Goal: Information Seeking & Learning: Learn about a topic

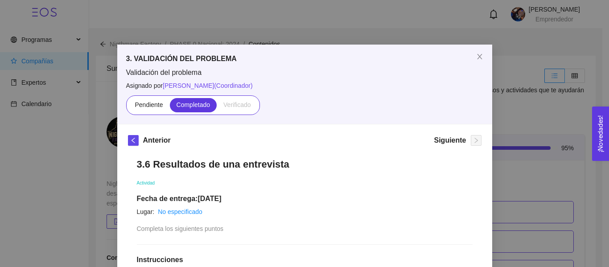
scroll to position [1331, 0]
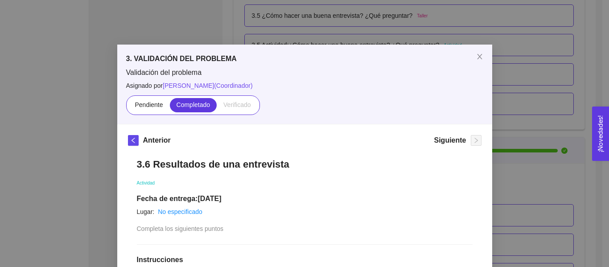
click at [561, 66] on div "3. VALIDACIÓN DEL PROBLEMA Validación del problema Asignado por [PERSON_NAME] (…" at bounding box center [304, 133] width 609 height 267
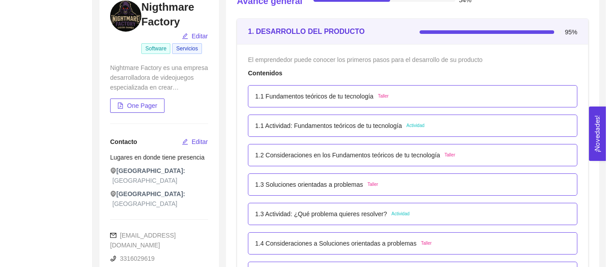
scroll to position [108, 0]
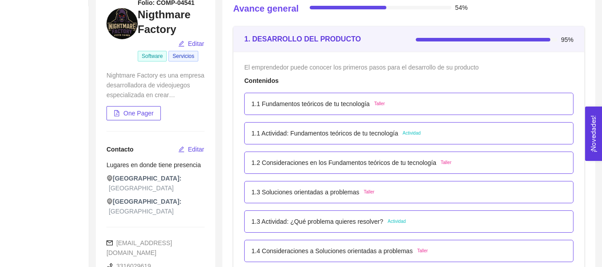
click at [360, 100] on p "1.1 Fundamentos teóricos de tu tecnología" at bounding box center [310, 104] width 118 height 10
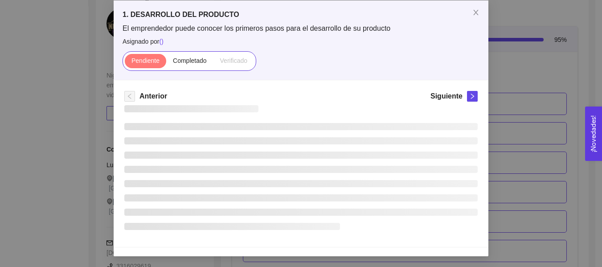
scroll to position [0, 0]
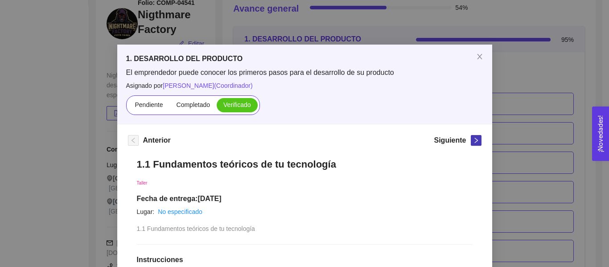
click at [471, 142] on span "right" at bounding box center [476, 140] width 10 height 6
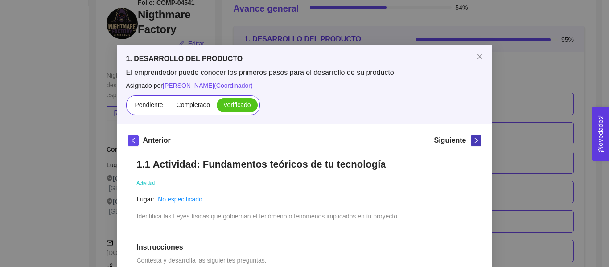
click at [471, 142] on span "right" at bounding box center [476, 140] width 10 height 6
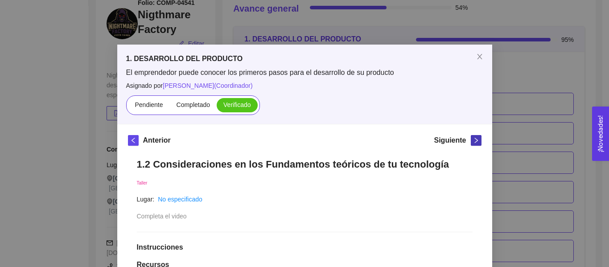
click at [471, 142] on span "right" at bounding box center [476, 140] width 10 height 6
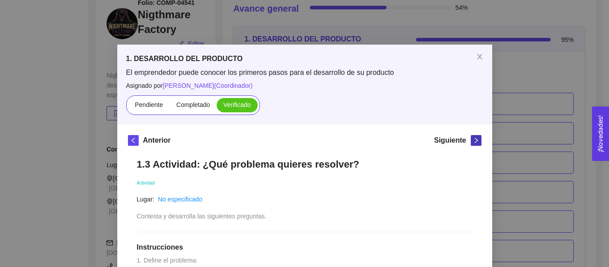
click at [471, 142] on span "right" at bounding box center [476, 140] width 10 height 6
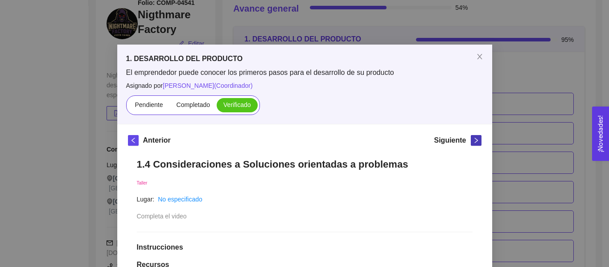
click at [471, 142] on span "right" at bounding box center [476, 140] width 10 height 6
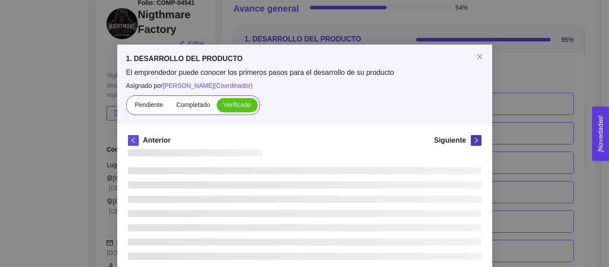
click at [471, 142] on span "right" at bounding box center [476, 140] width 10 height 6
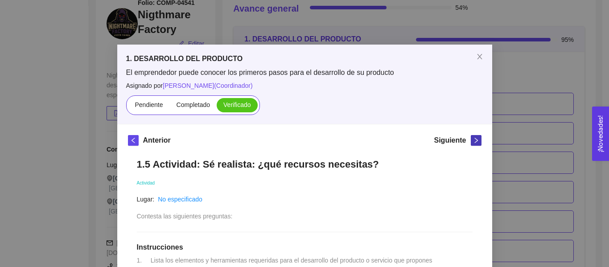
click at [471, 142] on span "right" at bounding box center [476, 140] width 10 height 6
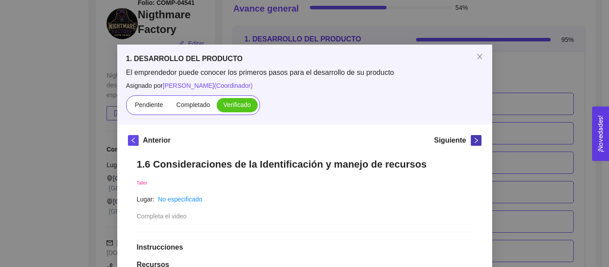
click at [471, 142] on span "right" at bounding box center [476, 140] width 10 height 6
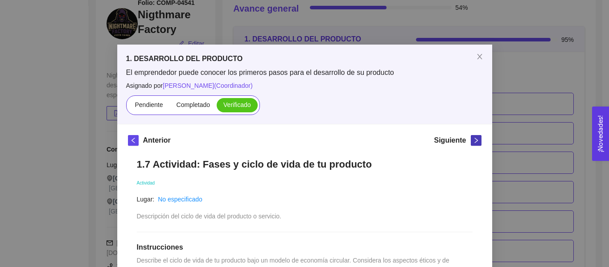
click at [471, 142] on span "right" at bounding box center [476, 140] width 10 height 6
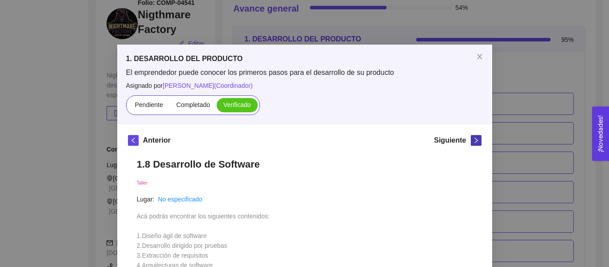
click at [471, 142] on span "right" at bounding box center [476, 140] width 10 height 6
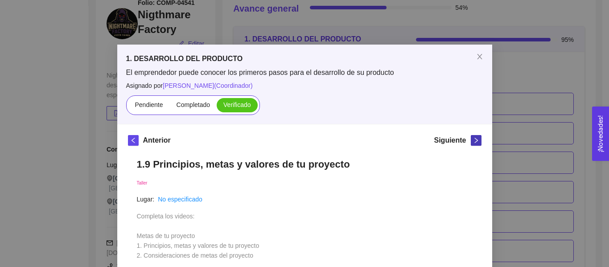
click at [471, 142] on span "right" at bounding box center [476, 140] width 10 height 6
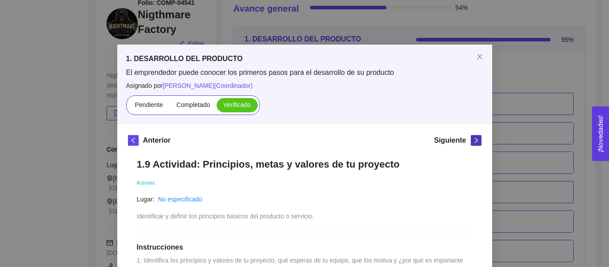
click at [471, 142] on span "right" at bounding box center [476, 140] width 10 height 6
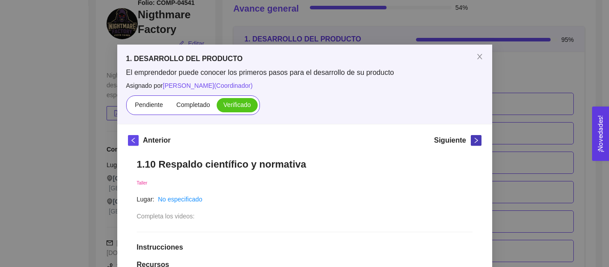
click at [471, 142] on span "right" at bounding box center [476, 140] width 10 height 6
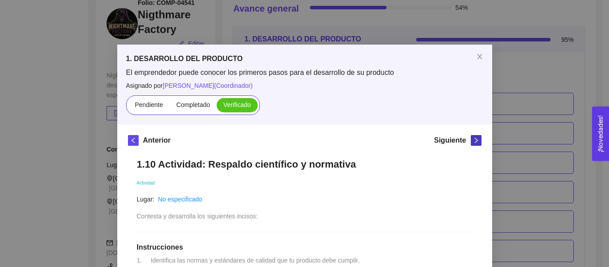
click at [471, 142] on span "right" at bounding box center [476, 140] width 10 height 6
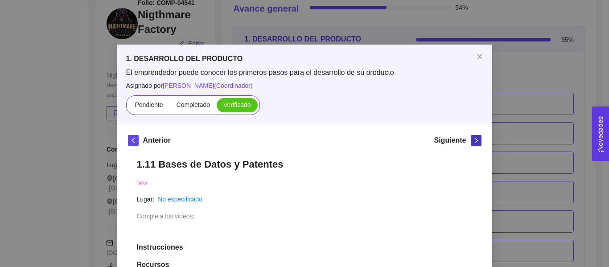
click at [471, 142] on span "right" at bounding box center [476, 140] width 10 height 6
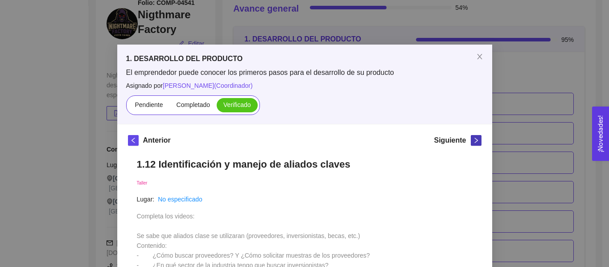
click at [471, 142] on span "right" at bounding box center [476, 140] width 10 height 6
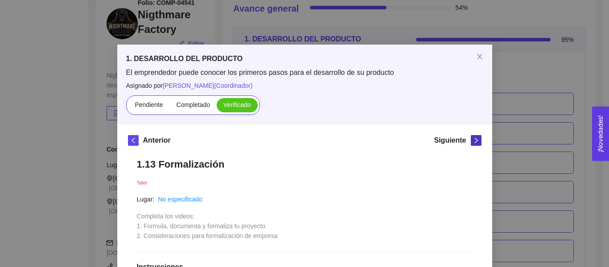
click at [471, 142] on span "right" at bounding box center [476, 140] width 10 height 6
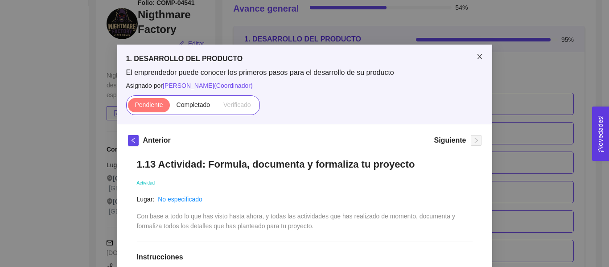
click at [476, 61] on span "Close" at bounding box center [479, 57] width 25 height 25
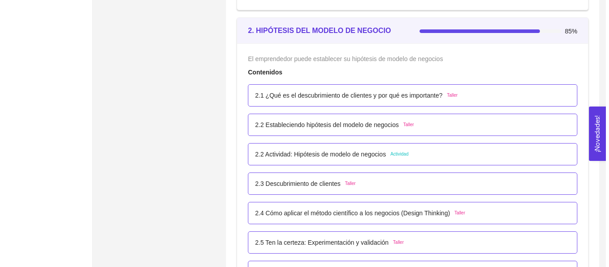
scroll to position [875, 0]
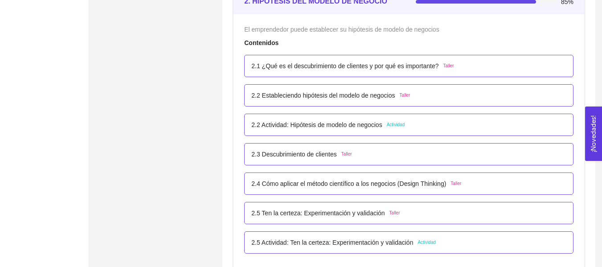
click at [447, 64] on span "Taller" at bounding box center [448, 65] width 11 height 7
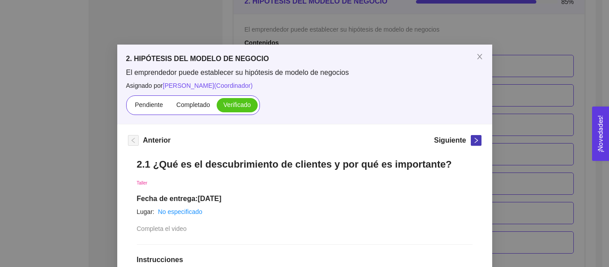
click at [474, 138] on icon "right" at bounding box center [476, 140] width 6 height 6
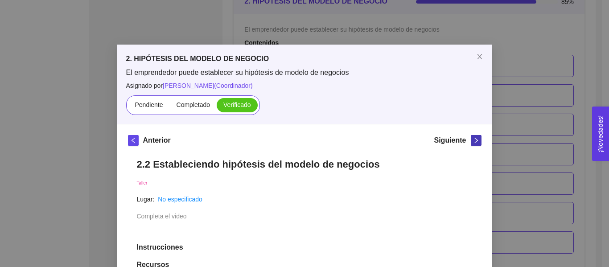
click at [474, 138] on icon "right" at bounding box center [476, 140] width 6 height 6
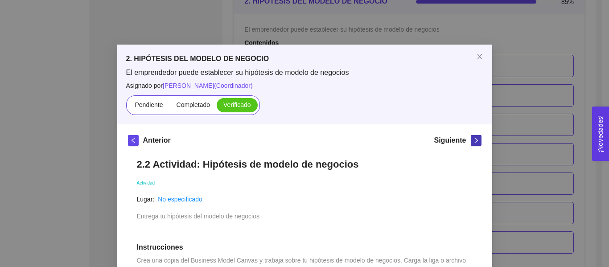
click at [474, 138] on icon "right" at bounding box center [476, 140] width 6 height 6
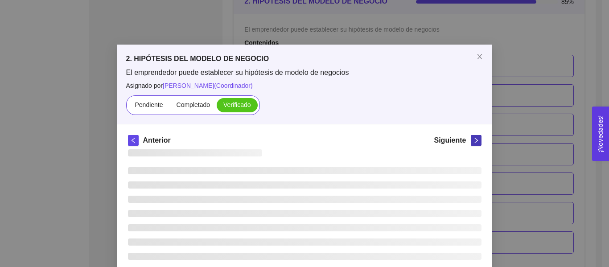
click at [474, 138] on icon "right" at bounding box center [476, 140] width 6 height 6
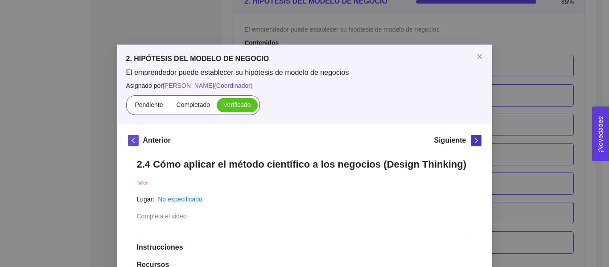
click at [474, 138] on icon "right" at bounding box center [476, 140] width 6 height 6
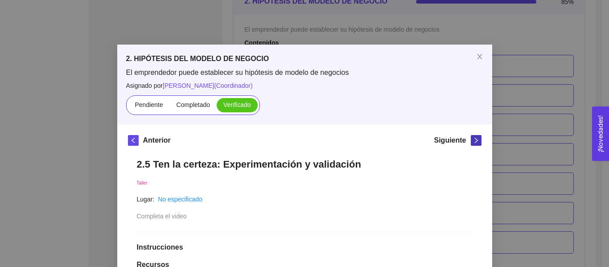
click at [474, 138] on icon "right" at bounding box center [476, 140] width 6 height 6
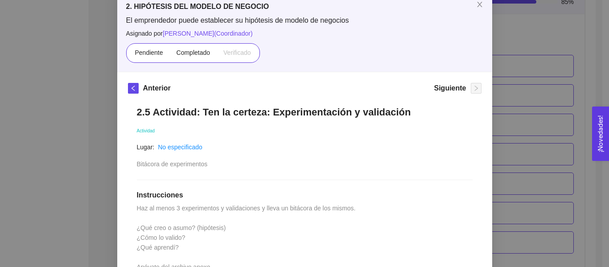
scroll to position [51, 0]
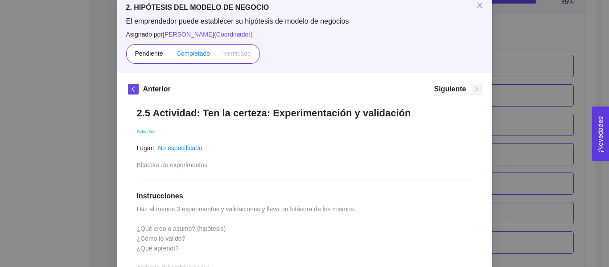
click at [201, 52] on span "Completado" at bounding box center [194, 53] width 34 height 7
click at [170, 56] on input "Completado" at bounding box center [170, 56] width 0 height 0
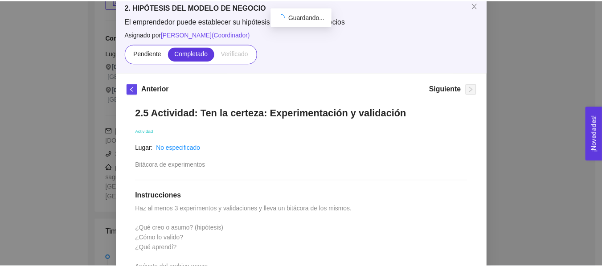
scroll to position [0, 0]
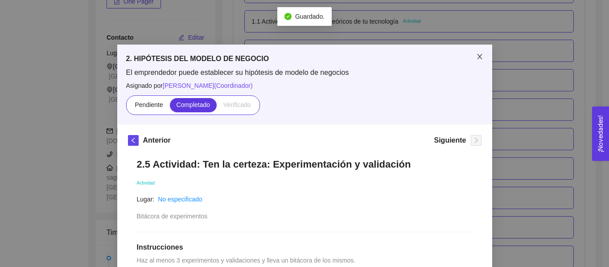
click at [476, 59] on icon "close" at bounding box center [479, 56] width 7 height 7
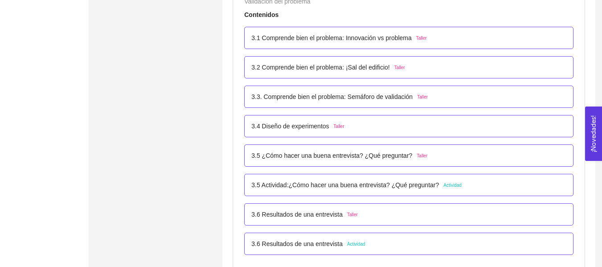
scroll to position [1169, 0]
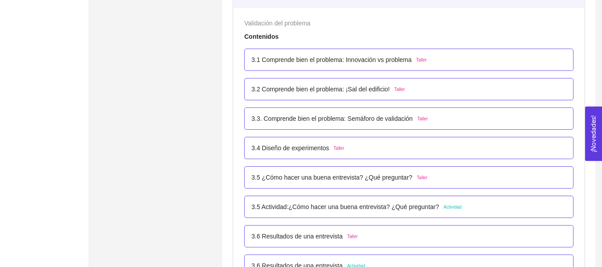
click at [456, 59] on div "3.1 Comprende bien el problema: Innovación vs problema Taller" at bounding box center [408, 60] width 315 height 10
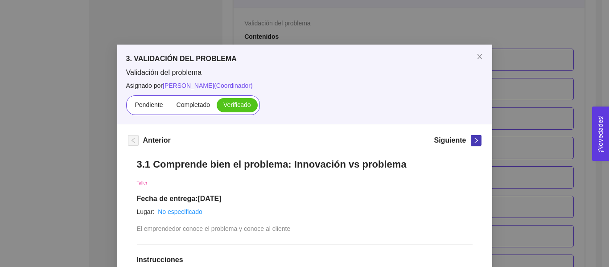
click at [473, 139] on icon "right" at bounding box center [476, 140] width 6 height 6
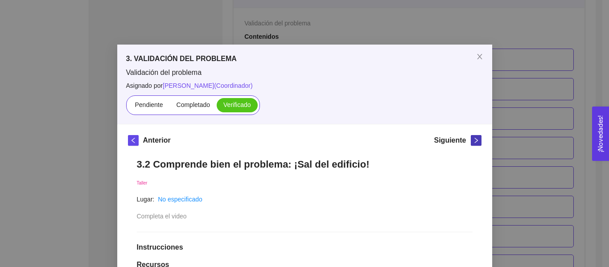
click at [473, 139] on icon "right" at bounding box center [476, 140] width 6 height 6
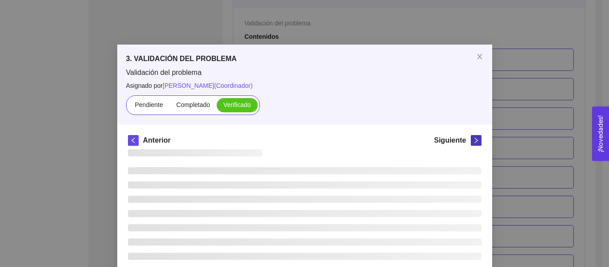
click at [473, 139] on icon "right" at bounding box center [476, 140] width 6 height 6
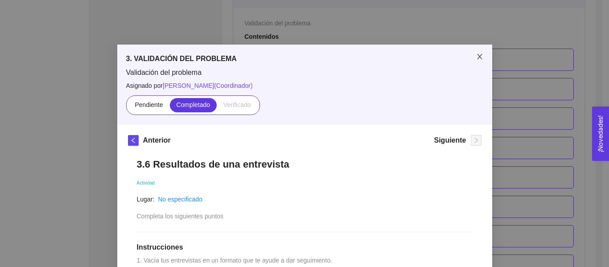
click at [478, 57] on icon "close" at bounding box center [479, 56] width 7 height 7
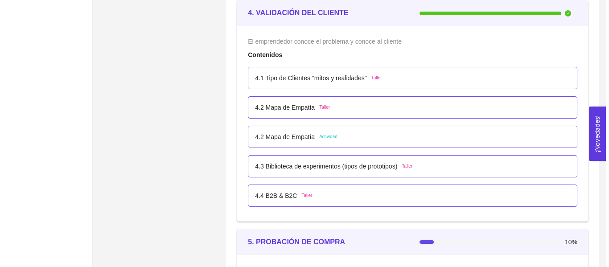
scroll to position [1702, 0]
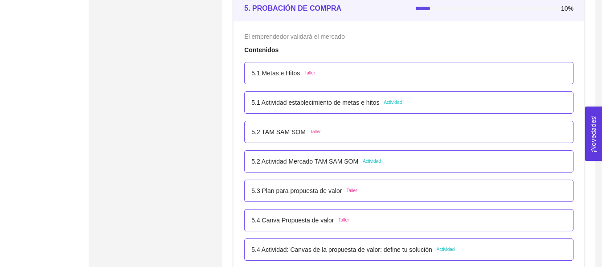
click at [316, 77] on div "5.1 Metas e Hitos Taller" at bounding box center [408, 73] width 315 height 10
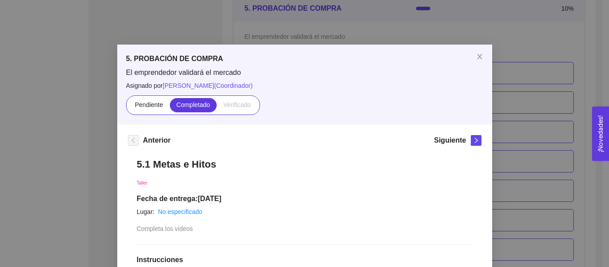
click at [467, 146] on div "Siguiente" at bounding box center [457, 142] width 47 height 14
click at [471, 145] on button "button" at bounding box center [476, 140] width 11 height 11
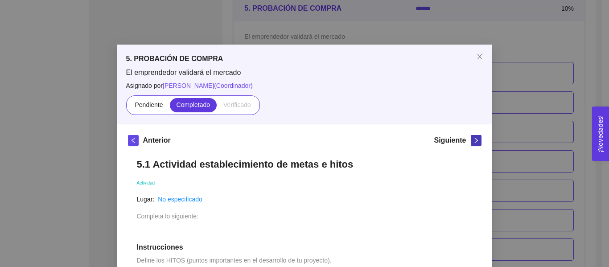
click at [471, 144] on button "button" at bounding box center [476, 140] width 11 height 11
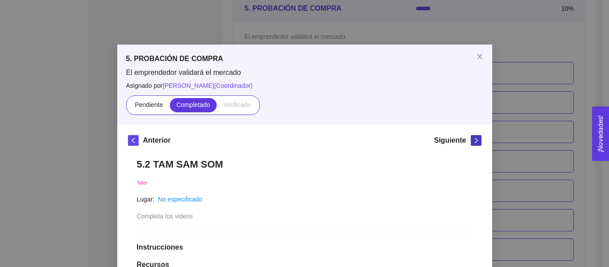
click at [471, 144] on button "button" at bounding box center [476, 140] width 11 height 11
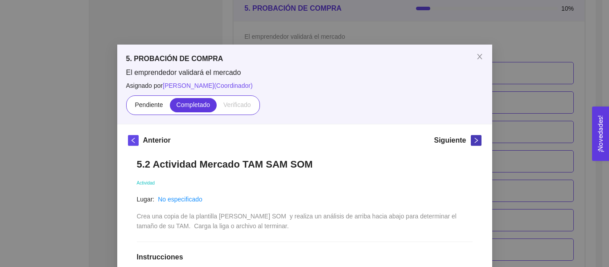
click at [471, 144] on button "button" at bounding box center [476, 140] width 11 height 11
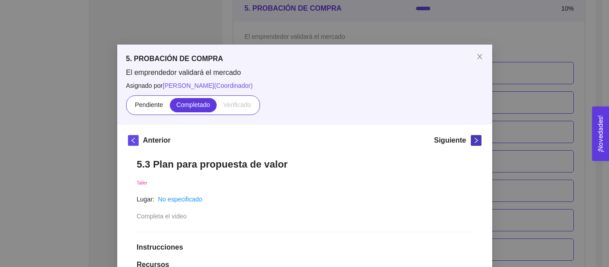
click at [471, 144] on button "button" at bounding box center [476, 140] width 11 height 11
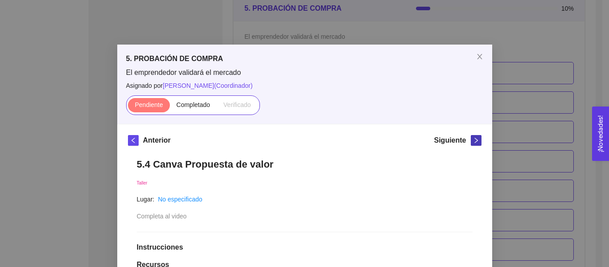
click at [471, 144] on button "button" at bounding box center [476, 140] width 11 height 11
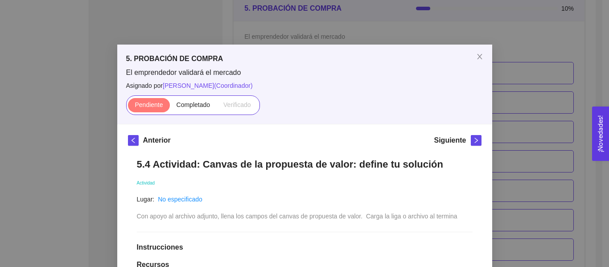
click at [128, 146] on div "Anterior" at bounding box center [149, 142] width 43 height 14
click at [130, 143] on icon "left" at bounding box center [133, 140] width 6 height 6
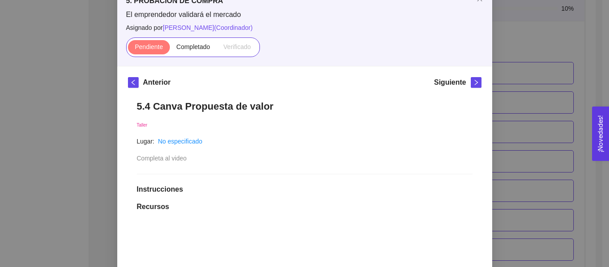
scroll to position [50, 0]
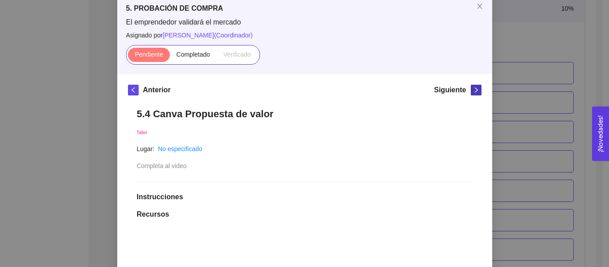
click at [473, 92] on icon "right" at bounding box center [476, 90] width 6 height 6
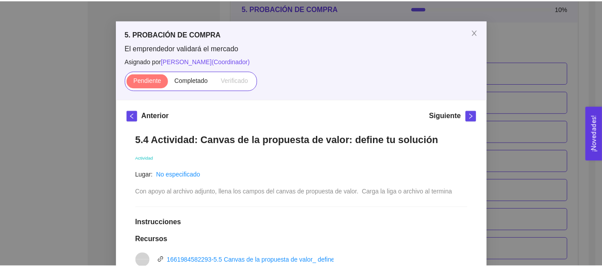
scroll to position [23, 0]
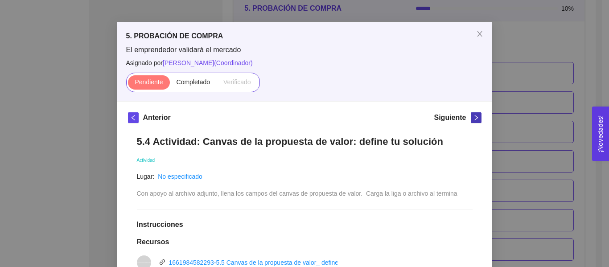
click at [471, 121] on button "button" at bounding box center [476, 117] width 11 height 11
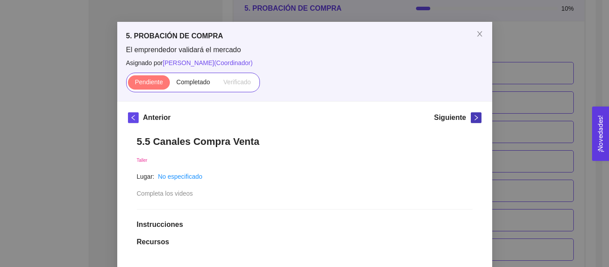
click at [471, 121] on button "button" at bounding box center [476, 117] width 11 height 11
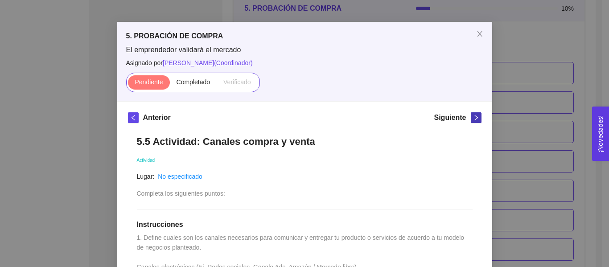
click at [471, 121] on button "button" at bounding box center [476, 117] width 11 height 11
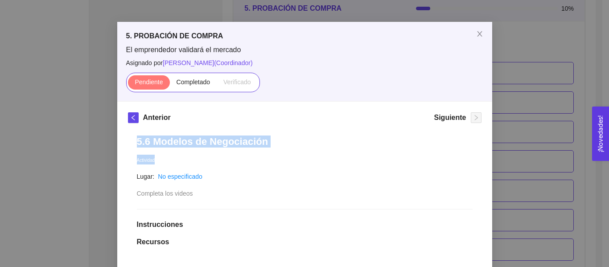
drag, startPoint x: 496, startPoint y: 120, endPoint x: 505, endPoint y: 161, distance: 41.5
click at [504, 161] on div "5. PROBACIÓN DE COMPRA El emprendedor validará el mercado Asignado por [PERSON_…" at bounding box center [304, 133] width 609 height 267
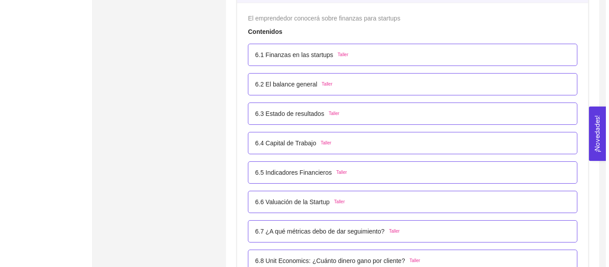
scroll to position [1943, 0]
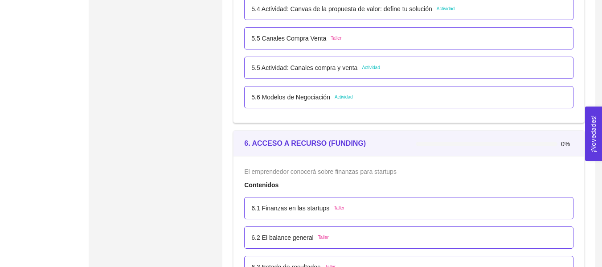
click at [325, 93] on p "5.6 Modelos de Negociación" at bounding box center [290, 97] width 79 height 10
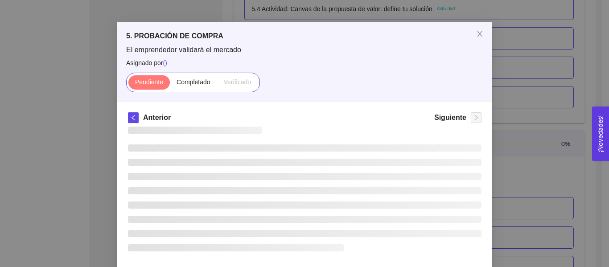
scroll to position [0, 0]
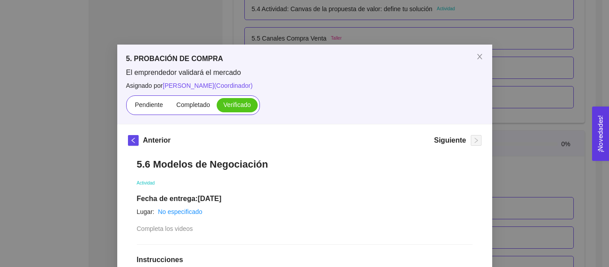
click at [567, 87] on div "5. PROBACIÓN DE COMPRA El emprendedor validará el mercado Asignado por [PERSON_…" at bounding box center [304, 133] width 609 height 267
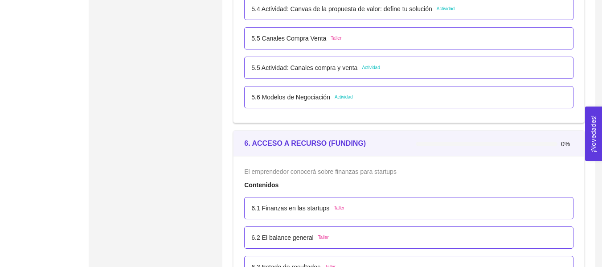
click at [338, 64] on p "5.5 Actividad: Canales compra y venta" at bounding box center [304, 68] width 106 height 10
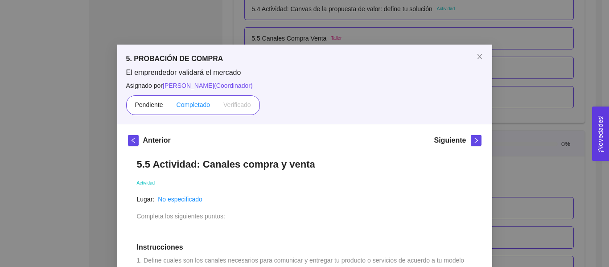
click at [193, 101] on span "Completado" at bounding box center [194, 104] width 34 height 7
click at [170, 107] on input "Completado" at bounding box center [170, 107] width 0 height 0
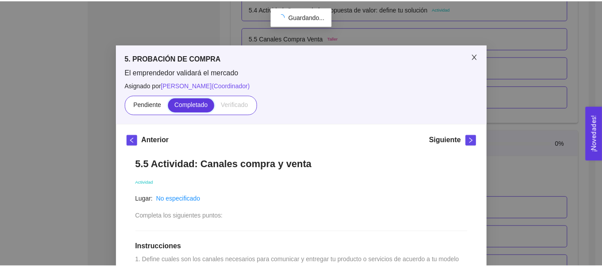
scroll to position [220, 0]
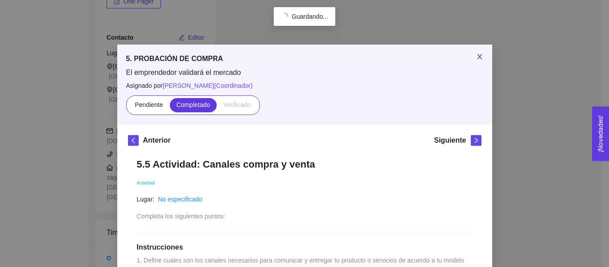
click at [476, 58] on icon "close" at bounding box center [479, 56] width 7 height 7
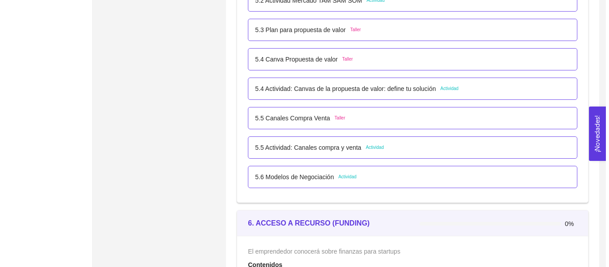
scroll to position [1900, 0]
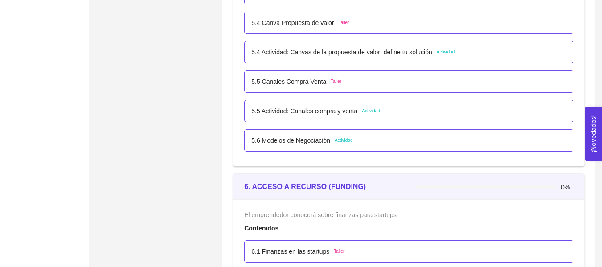
click at [358, 111] on div "5.5 Actividad: Canales compra y venta Actividad" at bounding box center [315, 111] width 129 height 10
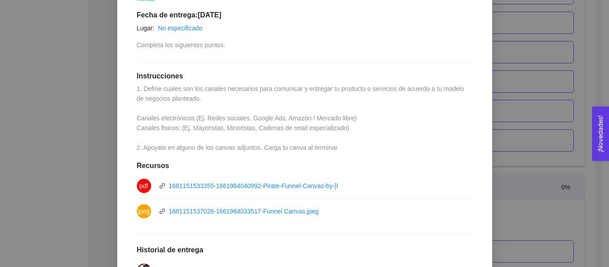
scroll to position [91, 0]
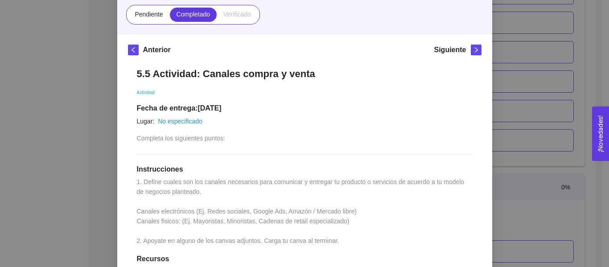
click at [531, 90] on div "5. PROBACIÓN DE COMPRA El emprendedor validará el mercado Asignado por [PERSON_…" at bounding box center [304, 133] width 609 height 267
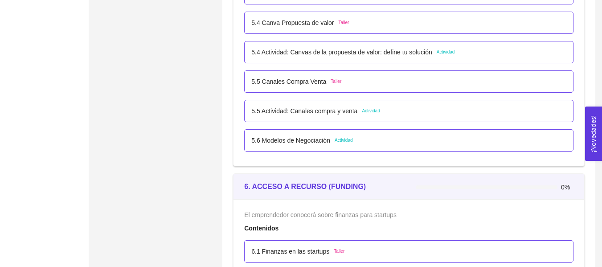
click at [362, 59] on div "5.4 Actividad: Canvas de la propuesta de valor: define tu solución Actividad" at bounding box center [409, 52] width 330 height 22
click at [363, 51] on p "5.4 Actividad: Canvas de la propuesta de valor: define tu solución" at bounding box center [341, 52] width 181 height 10
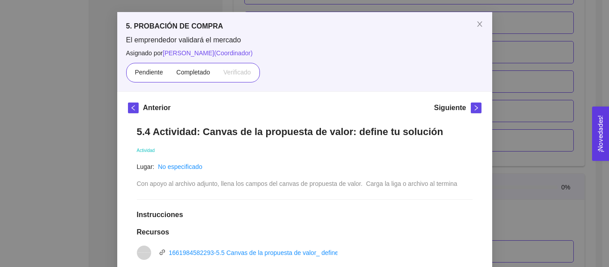
scroll to position [32, 0]
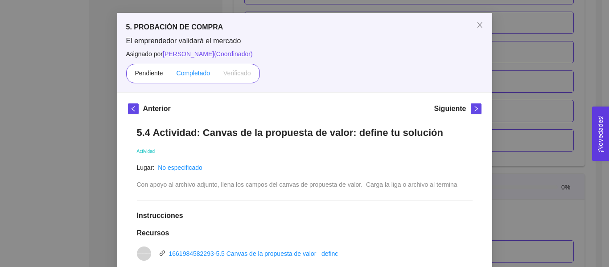
click at [198, 75] on span "Completado" at bounding box center [194, 73] width 34 height 7
click at [170, 75] on input "Completado" at bounding box center [170, 75] width 0 height 0
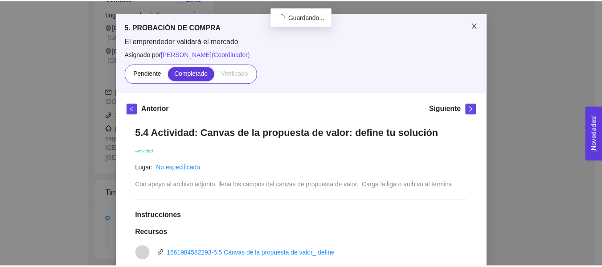
scroll to position [220, 0]
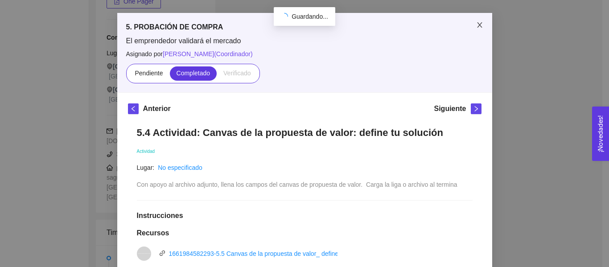
click at [478, 24] on icon "close" at bounding box center [479, 24] width 7 height 7
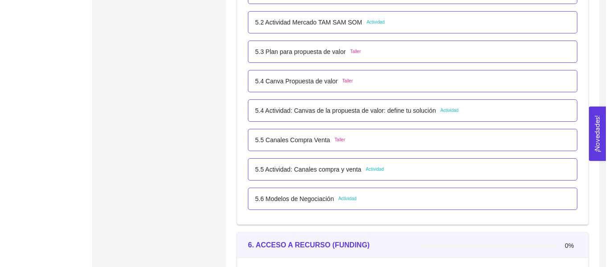
scroll to position [1710, 0]
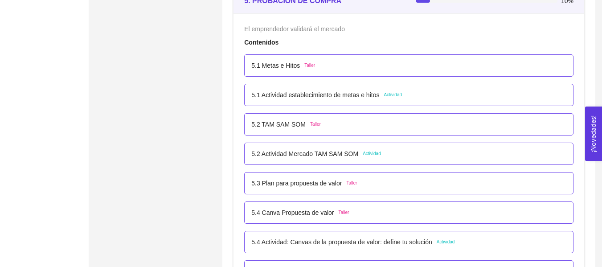
click at [296, 65] on p "5.1 Metas e Hitos" at bounding box center [275, 66] width 49 height 10
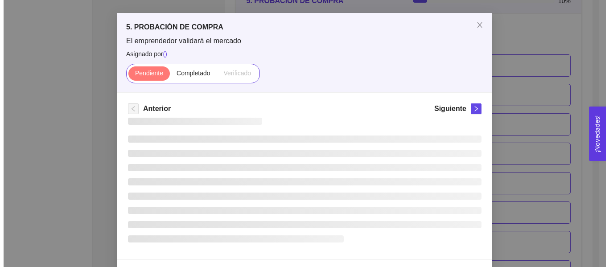
scroll to position [0, 0]
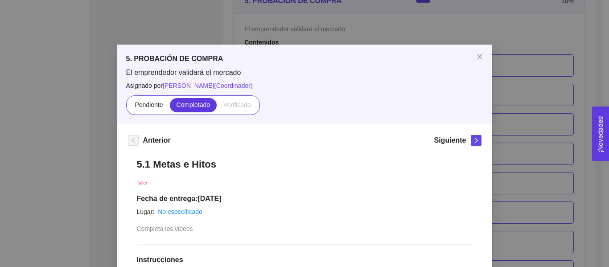
click at [464, 139] on div "Siguiente" at bounding box center [457, 142] width 47 height 14
click at [471, 140] on span "right" at bounding box center [476, 140] width 10 height 6
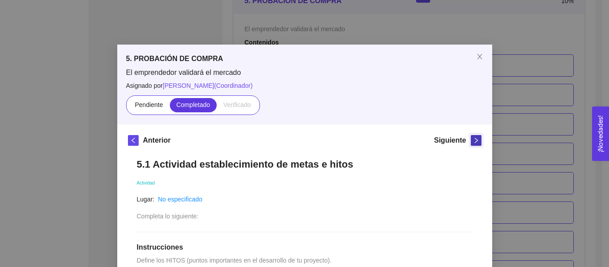
click at [471, 140] on span "right" at bounding box center [476, 140] width 10 height 6
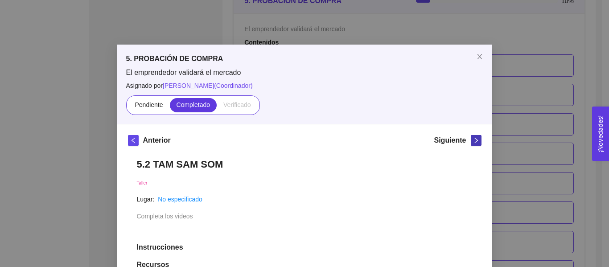
click at [471, 140] on span "right" at bounding box center [476, 140] width 10 height 6
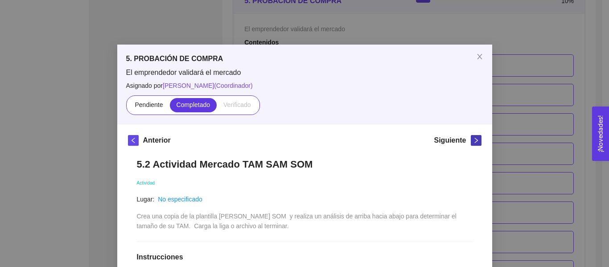
click at [471, 140] on span "right" at bounding box center [476, 140] width 10 height 6
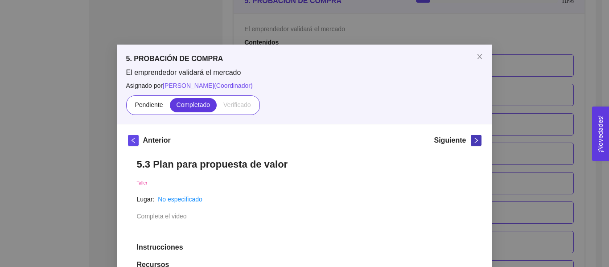
click at [471, 140] on span "right" at bounding box center [476, 140] width 10 height 6
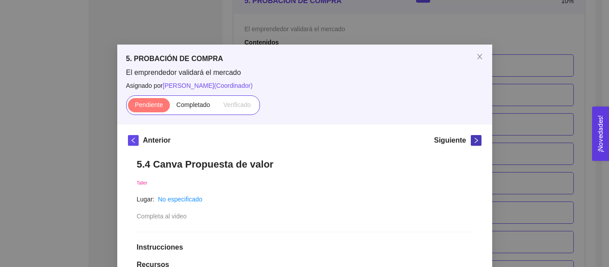
click at [471, 140] on span "right" at bounding box center [476, 140] width 10 height 6
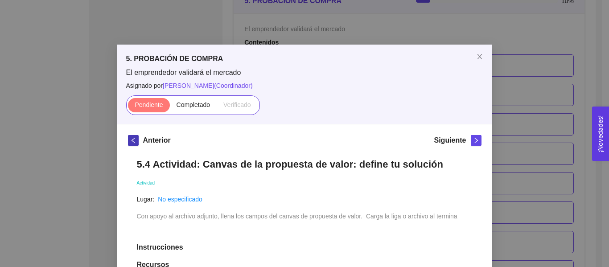
click at [132, 136] on button "button" at bounding box center [133, 140] width 11 height 11
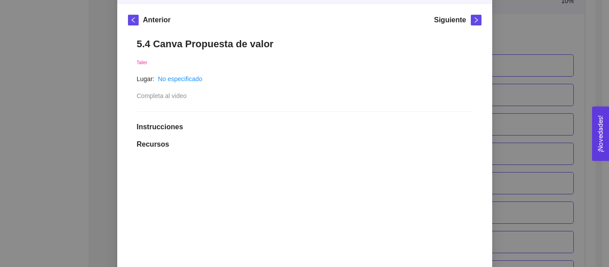
scroll to position [112, 0]
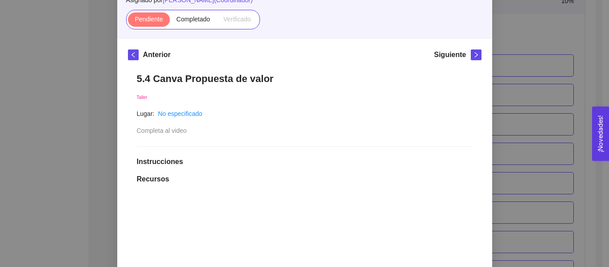
scroll to position [82, 0]
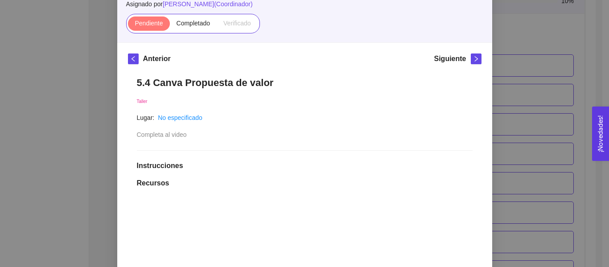
click at [186, 12] on div "El emprendedor validará el mercado Asignado por [PERSON_NAME] ( Coordinador ) P…" at bounding box center [304, 9] width 357 height 47
click at [185, 22] on span "Completado" at bounding box center [194, 23] width 34 height 7
click at [170, 25] on input "Completado" at bounding box center [170, 25] width 0 height 0
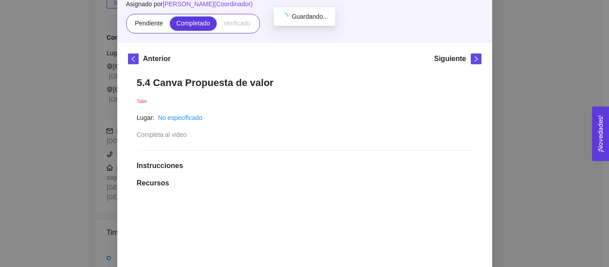
scroll to position [1710, 0]
click at [473, 62] on button "button" at bounding box center [476, 59] width 11 height 11
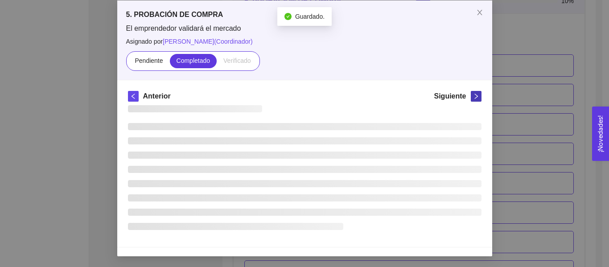
scroll to position [82, 0]
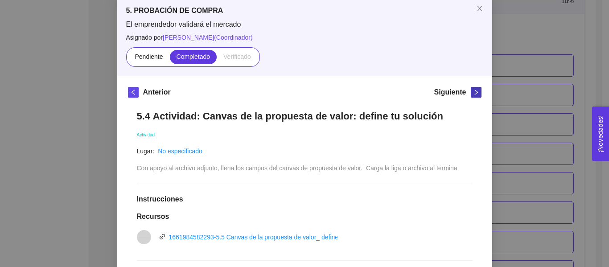
click at [473, 95] on icon "right" at bounding box center [476, 92] width 6 height 6
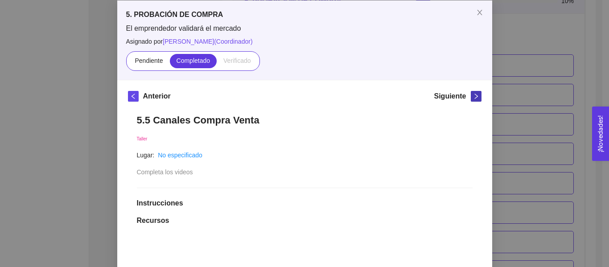
scroll to position [48, 0]
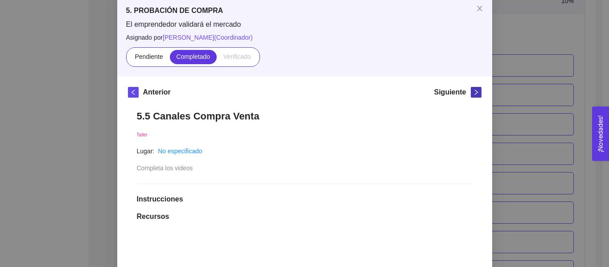
click at [474, 93] on icon "right" at bounding box center [476, 92] width 6 height 6
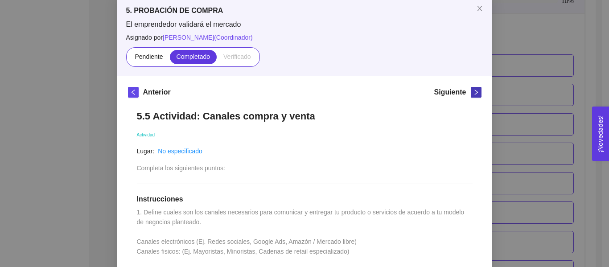
click at [474, 93] on icon "right" at bounding box center [476, 92] width 6 height 6
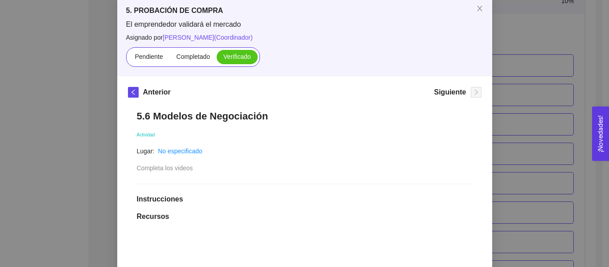
click at [549, 61] on div "5. PROBACIÓN DE COMPRA El emprendedor validará el mercado Asignado por [PERSON_…" at bounding box center [304, 133] width 609 height 267
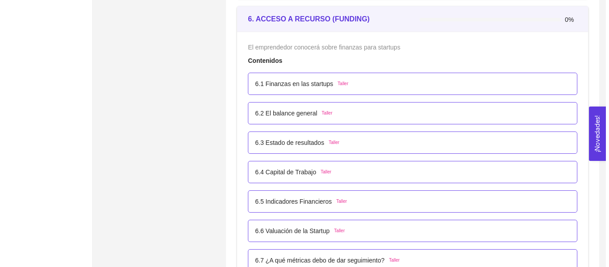
scroll to position [2074, 0]
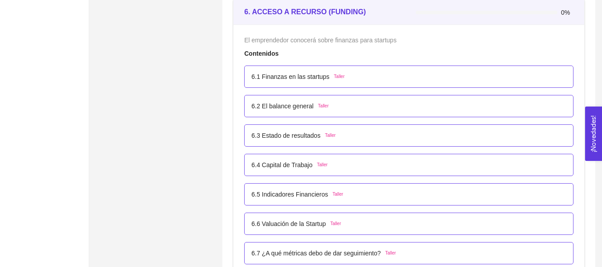
click at [331, 71] on div "6.1 Finanzas en las startups Taller" at bounding box center [409, 77] width 330 height 22
click at [324, 78] on p "6.1 Finanzas en las startups" at bounding box center [290, 77] width 78 height 10
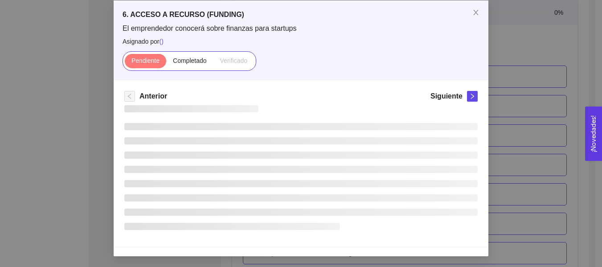
scroll to position [0, 0]
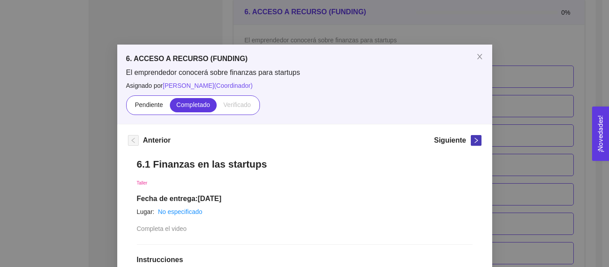
click at [474, 140] on icon "right" at bounding box center [475, 140] width 3 height 5
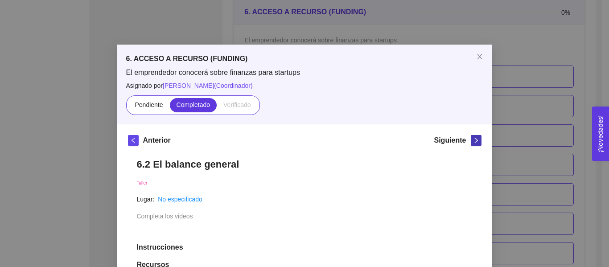
click at [473, 140] on icon "right" at bounding box center [476, 140] width 6 height 6
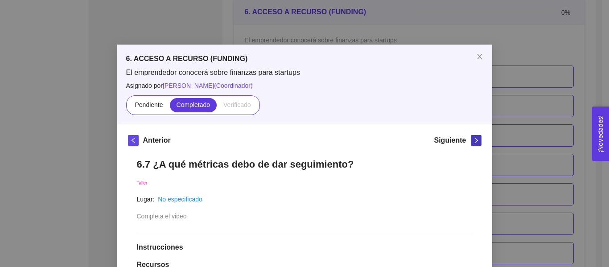
click at [473, 140] on icon "right" at bounding box center [476, 140] width 6 height 6
click at [481, 61] on span "Close" at bounding box center [479, 57] width 25 height 25
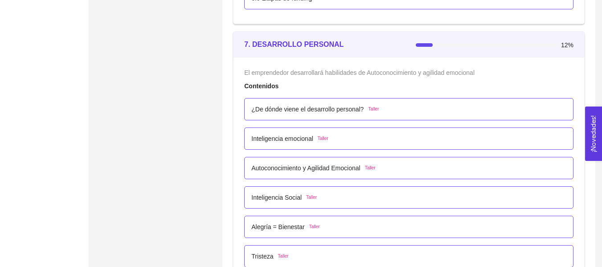
scroll to position [2396, 0]
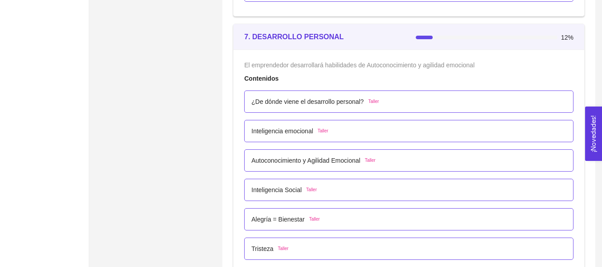
click at [367, 107] on div "¿De dónde viene el desarrollo personal? Taller" at bounding box center [409, 102] width 330 height 22
click at [350, 105] on p "¿De dónde viene el desarrollo personal?" at bounding box center [307, 102] width 112 height 10
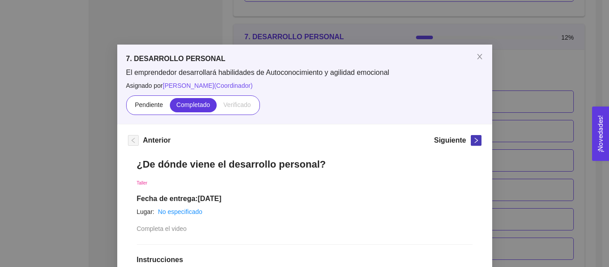
click at [475, 137] on button "button" at bounding box center [476, 140] width 11 height 11
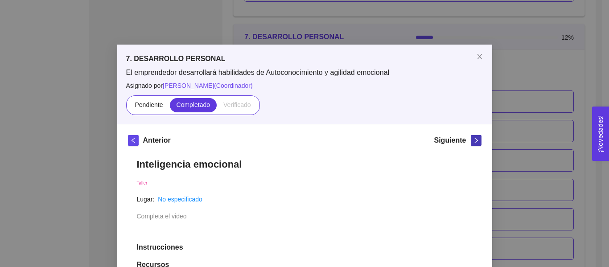
click at [475, 137] on button "button" at bounding box center [476, 140] width 11 height 11
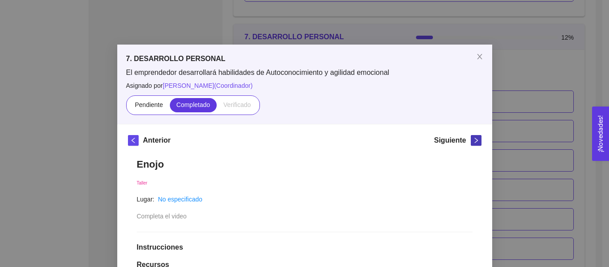
click at [475, 137] on button "button" at bounding box center [476, 140] width 11 height 11
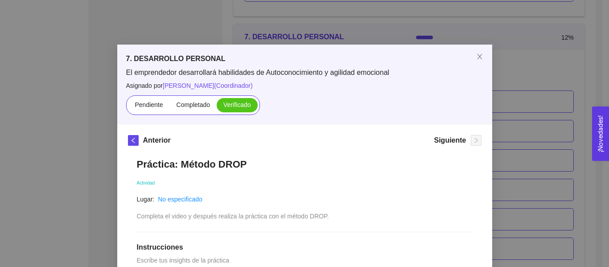
click at [536, 97] on div "7. DESARROLLO PERSONAL El emprendedor desarrollará habilidades de Autoconocimie…" at bounding box center [304, 133] width 609 height 267
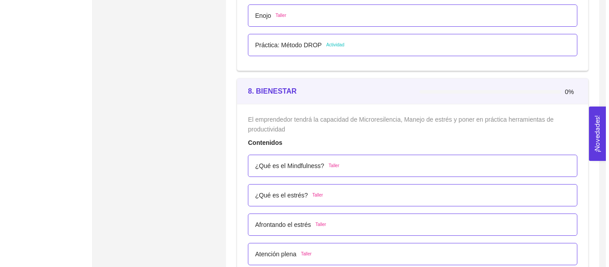
scroll to position [2651, 0]
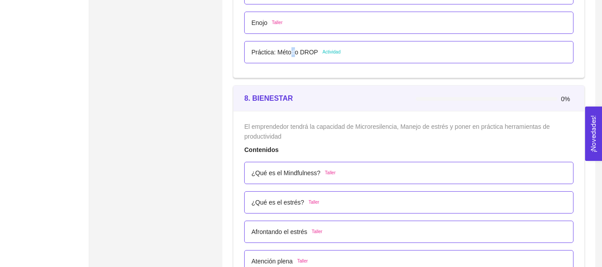
click at [292, 55] on p "Práctica: Método DROP" at bounding box center [284, 52] width 66 height 10
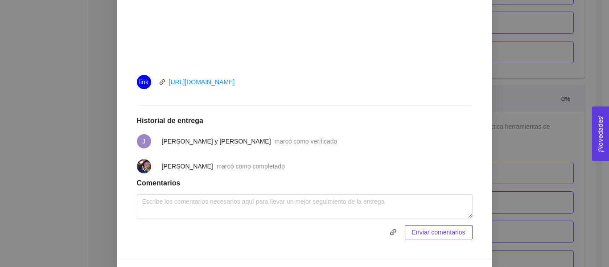
scroll to position [405, 0]
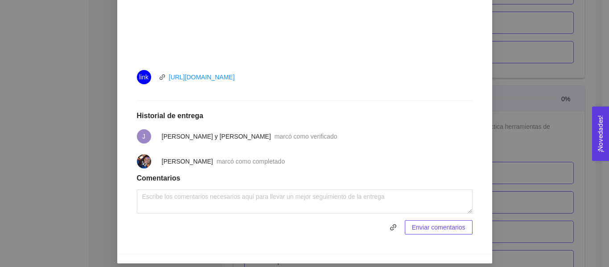
click at [213, 162] on span "[PERSON_NAME]" at bounding box center [187, 161] width 51 height 7
click at [166, 175] on h1 "Comentarios" at bounding box center [305, 178] width 336 height 9
click at [588, 33] on div "7. DESARROLLO PERSONAL El emprendedor desarrollará habilidades de Autoconocimie…" at bounding box center [304, 133] width 609 height 267
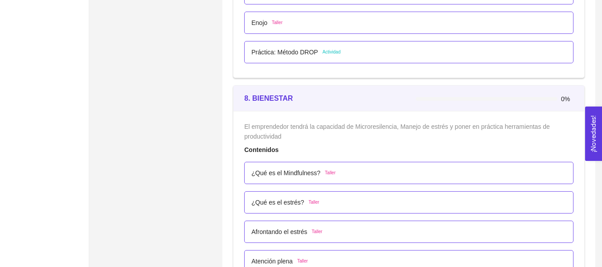
click at [314, 176] on p "¿Qué es el Mindfulness?" at bounding box center [285, 173] width 69 height 10
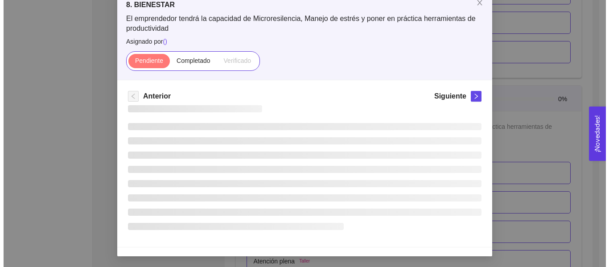
scroll to position [9, 0]
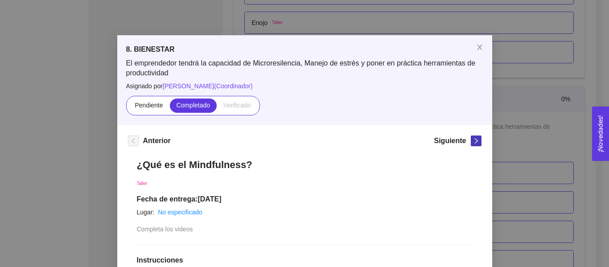
click at [474, 142] on icon "right" at bounding box center [476, 141] width 6 height 6
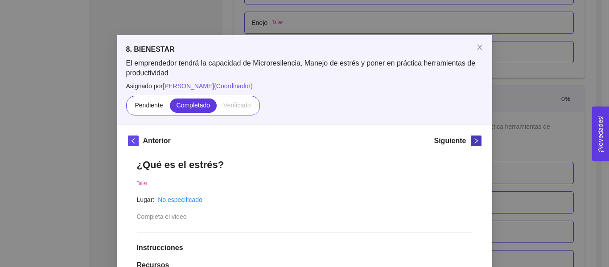
click at [473, 143] on icon "right" at bounding box center [476, 141] width 6 height 6
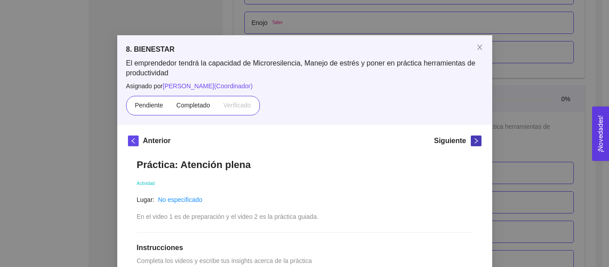
click at [473, 143] on icon "right" at bounding box center [476, 141] width 6 height 6
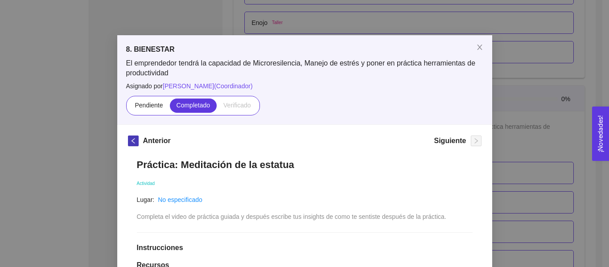
click at [132, 143] on icon "left" at bounding box center [133, 141] width 6 height 6
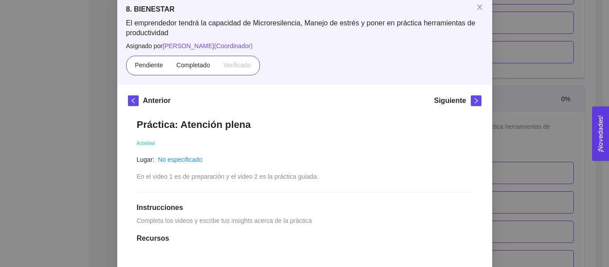
scroll to position [44, 0]
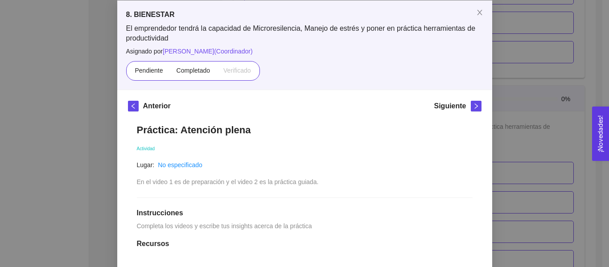
click at [189, 78] on div "Pendiente Completado Verificado" at bounding box center [193, 71] width 134 height 20
click at [188, 75] on label "Completado" at bounding box center [193, 71] width 47 height 14
click at [170, 73] on input "Completado" at bounding box center [170, 73] width 0 height 0
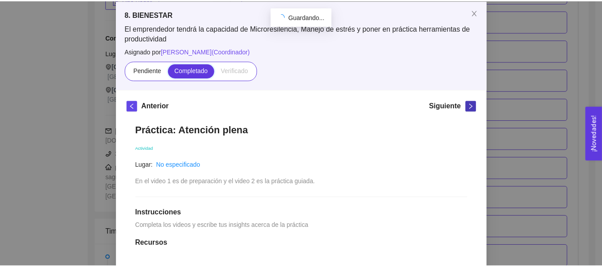
scroll to position [2651, 0]
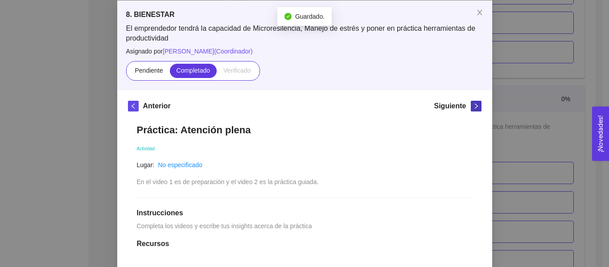
click at [474, 109] on icon "right" at bounding box center [476, 106] width 6 height 6
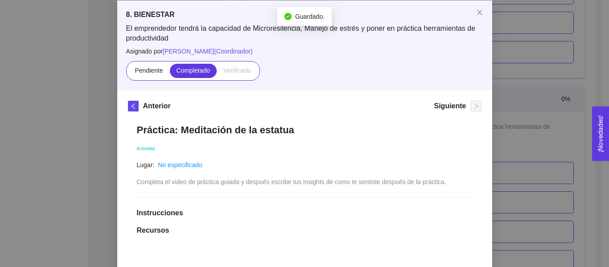
click at [515, 92] on div "8. BIENESTAR El emprendedor tendrá la capacidad de Microresilencia, Manejo de e…" at bounding box center [304, 133] width 609 height 267
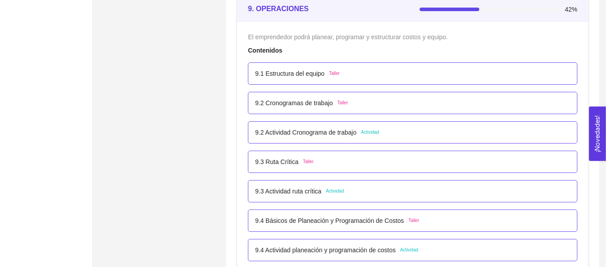
scroll to position [3038, 0]
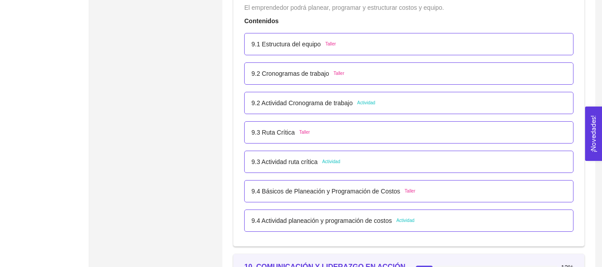
click at [316, 46] on p "9.1 Estructura del equipo" at bounding box center [286, 44] width 70 height 10
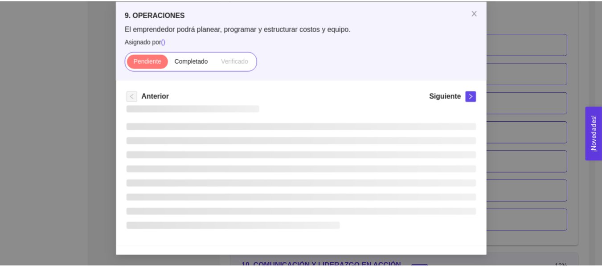
scroll to position [0, 0]
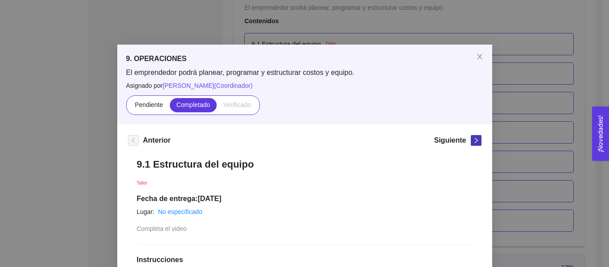
click at [473, 140] on icon "right" at bounding box center [476, 140] width 6 height 6
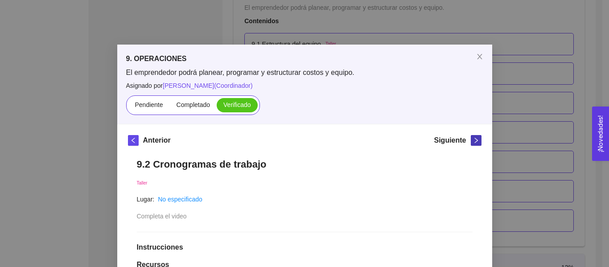
click at [473, 140] on icon "right" at bounding box center [476, 140] width 6 height 6
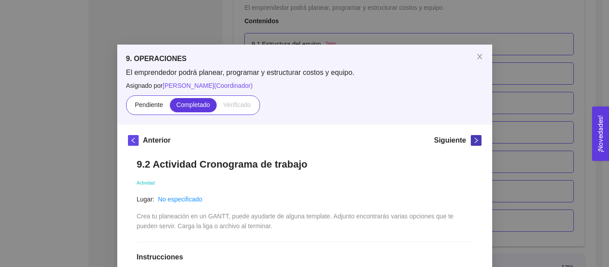
click at [473, 140] on icon "right" at bounding box center [476, 140] width 6 height 6
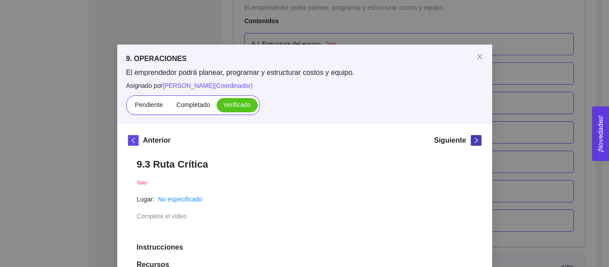
click at [473, 140] on icon "right" at bounding box center [476, 140] width 6 height 6
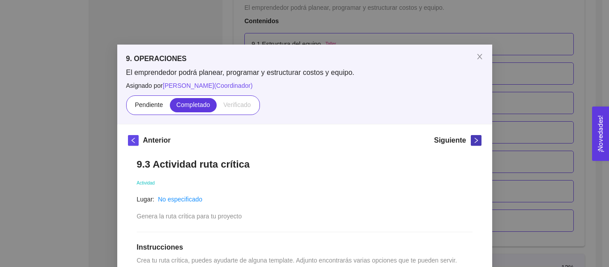
click at [473, 140] on icon "right" at bounding box center [476, 140] width 6 height 6
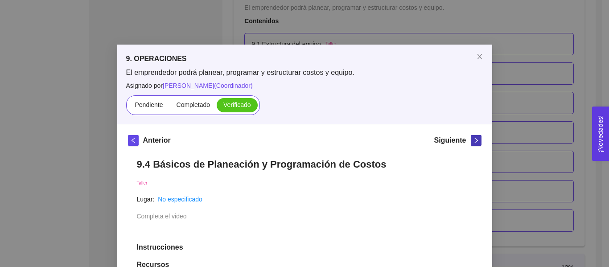
click at [473, 140] on icon "right" at bounding box center [476, 140] width 6 height 6
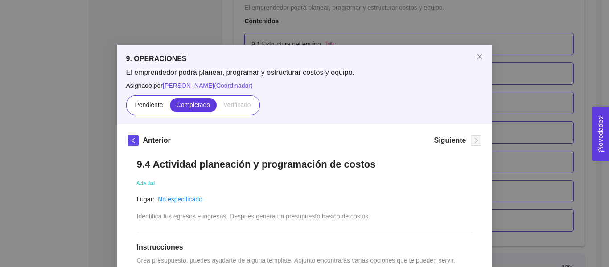
click at [553, 103] on div "9. OPERACIONES El emprendedor podrá planear, programar y estructurar costos y e…" at bounding box center [304, 133] width 609 height 267
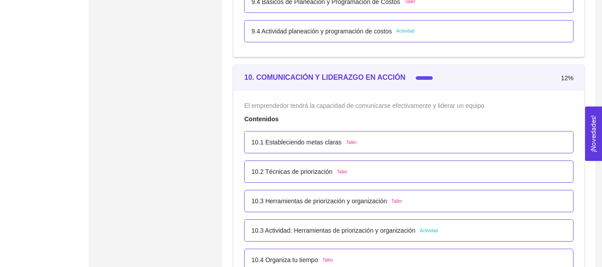
scroll to position [3279, 0]
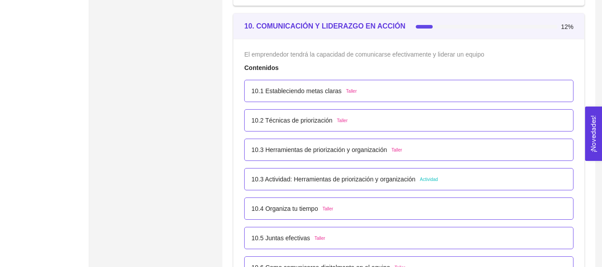
click at [274, 90] on p "10.1 Estableciendo metas claras" at bounding box center [296, 91] width 90 height 10
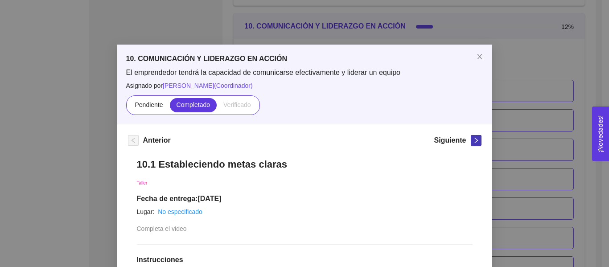
click at [471, 138] on span "right" at bounding box center [476, 140] width 10 height 6
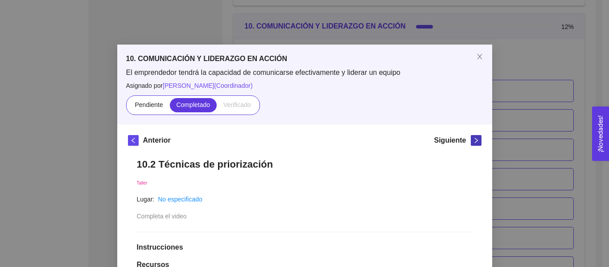
click at [474, 139] on icon "right" at bounding box center [475, 140] width 3 height 5
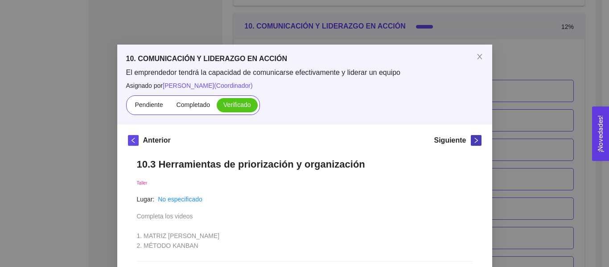
click at [474, 139] on icon "right" at bounding box center [475, 140] width 3 height 5
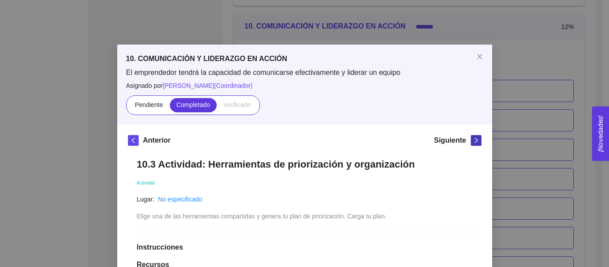
click at [474, 139] on icon "right" at bounding box center [475, 140] width 3 height 5
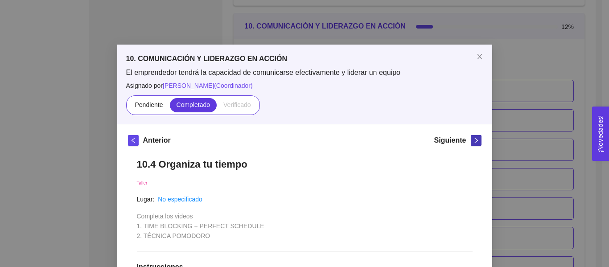
click at [474, 139] on icon "right" at bounding box center [475, 140] width 3 height 5
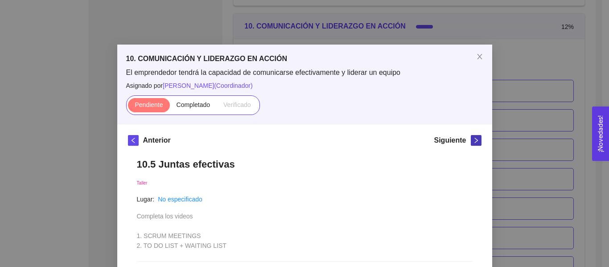
click at [474, 139] on icon "right" at bounding box center [475, 140] width 3 height 5
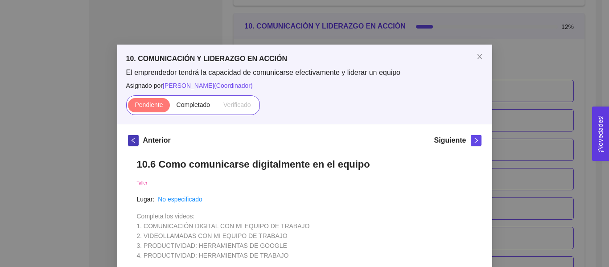
click at [136, 137] on div "Anterior" at bounding box center [149, 142] width 43 height 14
click at [131, 139] on icon "left" at bounding box center [132, 140] width 3 height 5
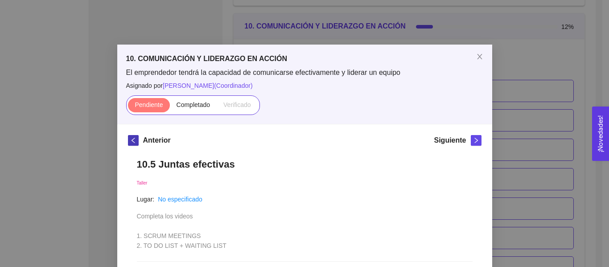
click at [131, 139] on icon "left" at bounding box center [132, 140] width 3 height 5
click at [132, 142] on icon "left" at bounding box center [133, 140] width 6 height 6
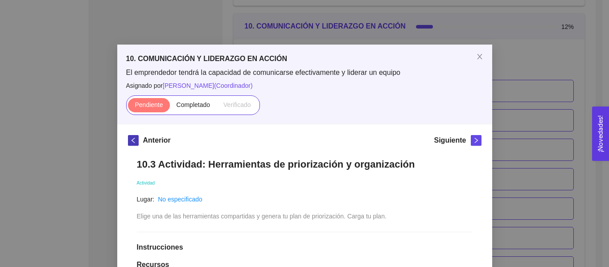
click at [132, 140] on icon "left" at bounding box center [133, 140] width 6 height 6
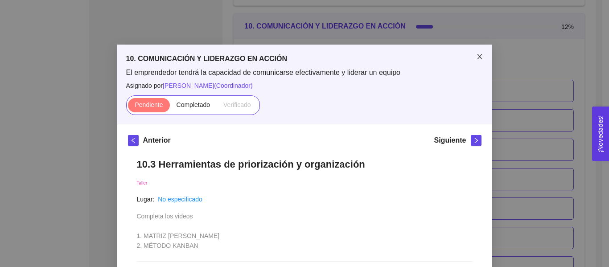
click at [476, 56] on icon "close" at bounding box center [479, 56] width 7 height 7
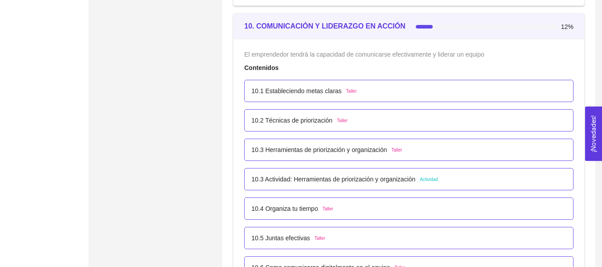
click at [299, 89] on p "10.1 Estableciendo metas claras" at bounding box center [296, 91] width 90 height 10
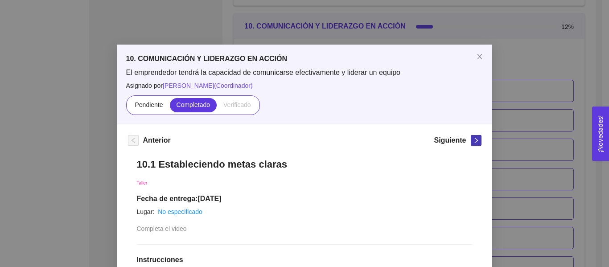
click at [474, 138] on icon "right" at bounding box center [475, 140] width 3 height 5
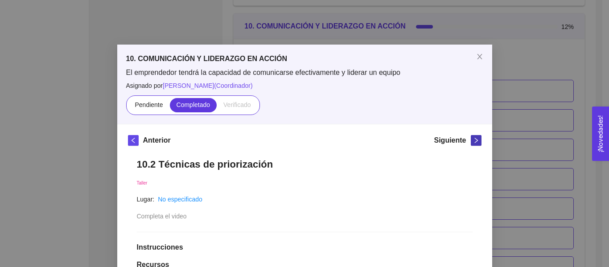
click at [474, 138] on icon "right" at bounding box center [475, 140] width 3 height 5
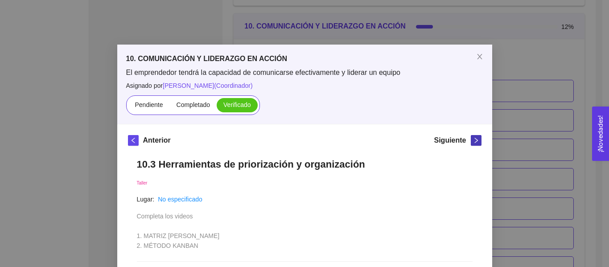
click at [474, 138] on icon "right" at bounding box center [475, 140] width 3 height 5
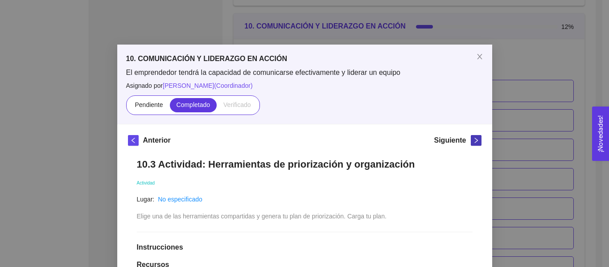
click at [474, 138] on icon "right" at bounding box center [475, 140] width 3 height 5
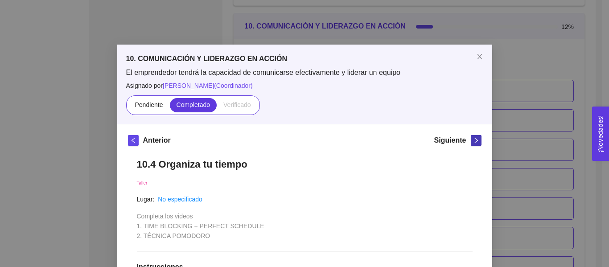
click at [474, 138] on icon "right" at bounding box center [475, 140] width 3 height 5
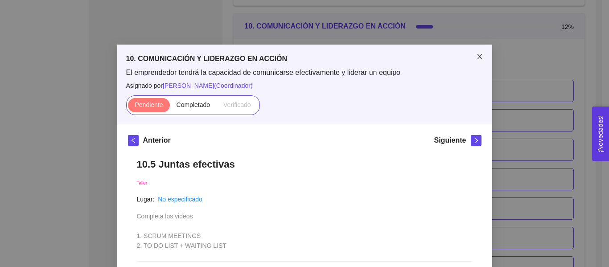
click at [476, 59] on icon "close" at bounding box center [479, 56] width 7 height 7
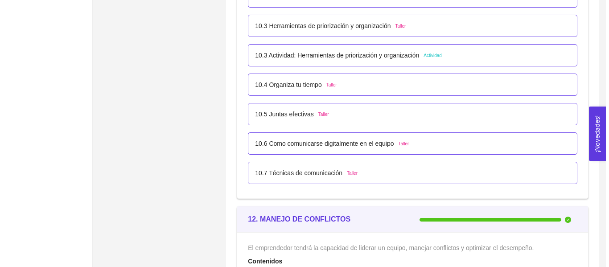
scroll to position [3411, 0]
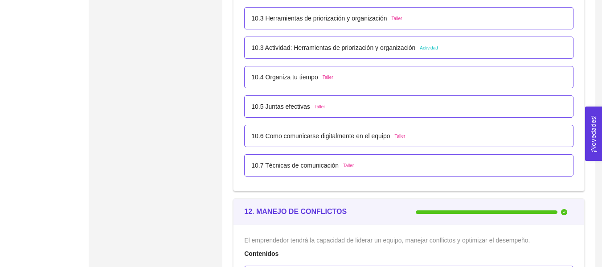
click at [284, 112] on div "10.5 Juntas efectivas Taller" at bounding box center [409, 106] width 330 height 22
click at [272, 106] on p "10.5 Juntas efectivas" at bounding box center [280, 107] width 59 height 10
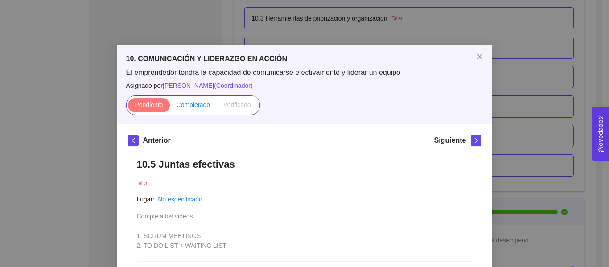
click at [195, 103] on span "Completado" at bounding box center [194, 104] width 34 height 7
click at [170, 107] on input "Completado" at bounding box center [170, 107] width 0 height 0
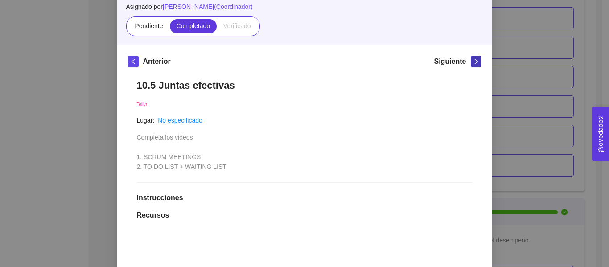
click at [473, 66] on button "button" at bounding box center [476, 61] width 11 height 11
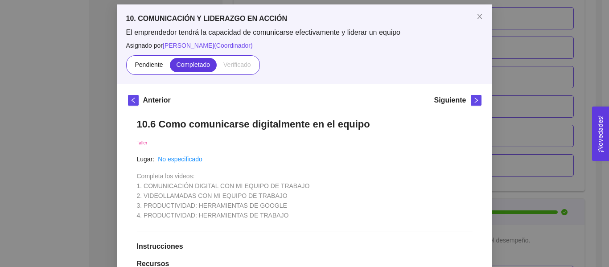
scroll to position [33, 0]
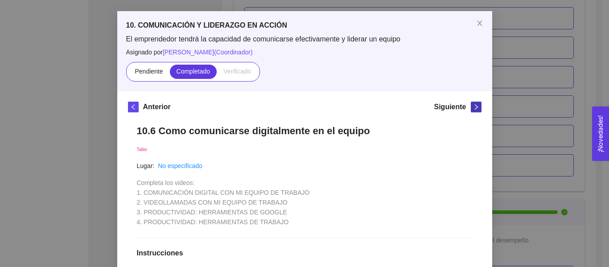
click at [474, 106] on icon "right" at bounding box center [476, 107] width 6 height 6
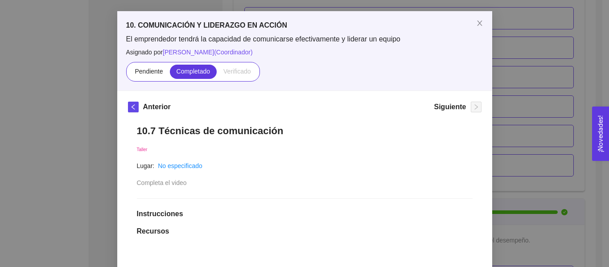
click at [542, 77] on div "10. COMUNICACIÓN Y LIDERAZGO EN ACCIÓN El emprendedor tendrá la capacidad de co…" at bounding box center [304, 133] width 609 height 267
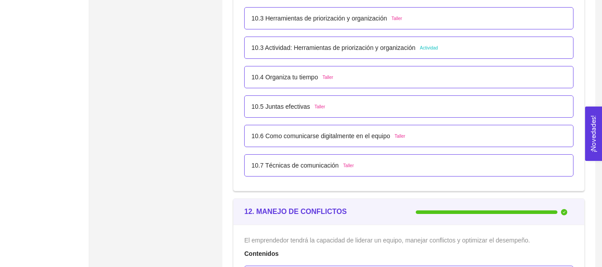
click at [276, 131] on div "10.6 Como comunicarse digitalmente en el equipo Taller" at bounding box center [409, 136] width 330 height 22
click at [279, 141] on div "10.6 Como comunicarse digitalmente en el equipo Taller" at bounding box center [409, 136] width 330 height 22
click at [279, 138] on p "10.6 Como comunicarse digitalmente en el equipo" at bounding box center [320, 136] width 139 height 10
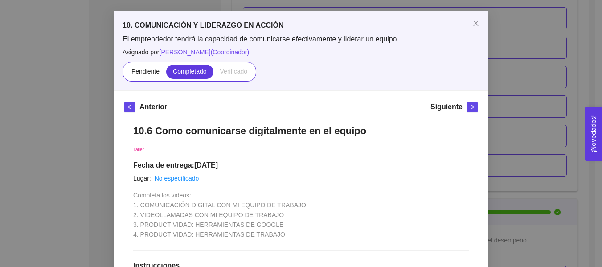
scroll to position [0, 0]
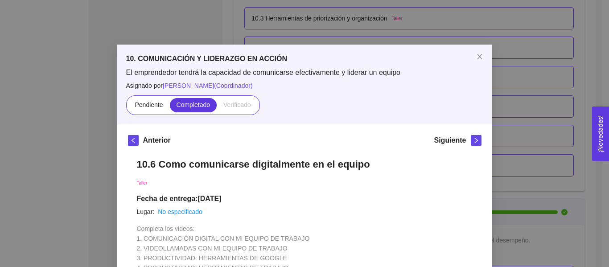
click at [578, 84] on div "10. COMUNICACIÓN Y LIDERAZGO EN ACCIÓN El emprendedor tendrá la capacidad de co…" at bounding box center [304, 133] width 609 height 267
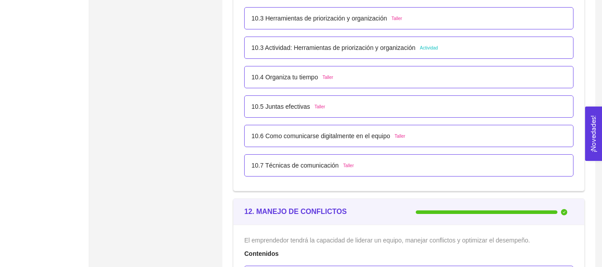
click at [308, 105] on div "10.5 Juntas efectivas Taller" at bounding box center [288, 107] width 74 height 10
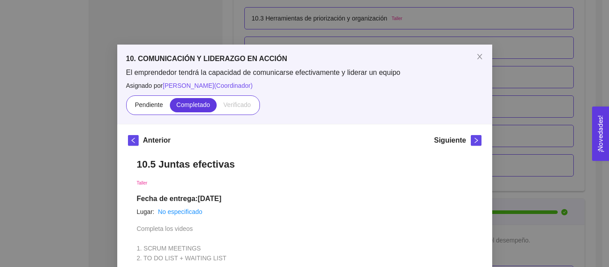
click at [567, 79] on div "10. COMUNICACIÓN Y LIDERAZGO EN ACCIÓN El emprendedor tendrá la capacidad de co…" at bounding box center [304, 133] width 609 height 267
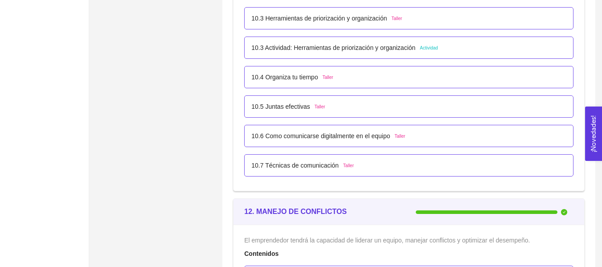
click at [317, 165] on p "10.7 Técnicas de comunicación" at bounding box center [294, 166] width 87 height 10
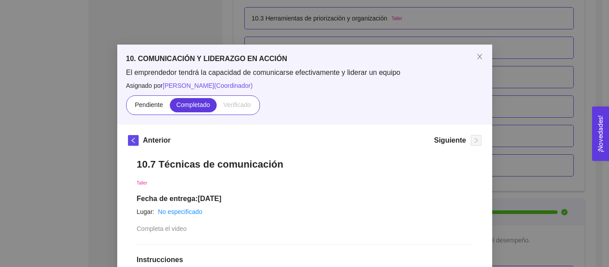
click at [596, 87] on div "10. COMUNICACIÓN Y LIDERAZGO EN ACCIÓN El emprendedor tendrá la capacidad de co…" at bounding box center [304, 133] width 609 height 267
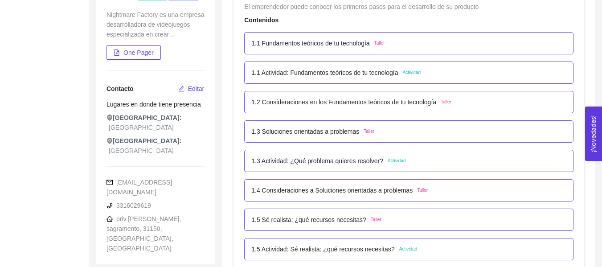
scroll to position [147, 0]
